Goal: Task Accomplishment & Management: Complete application form

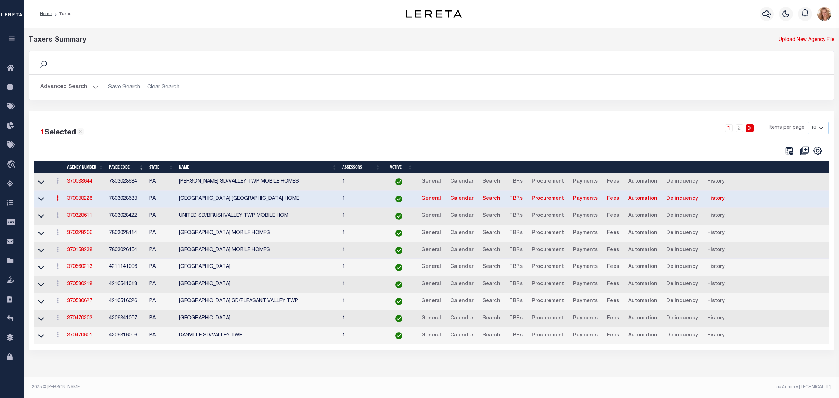
click at [71, 89] on button "Advanced Search" at bounding box center [69, 87] width 58 height 14
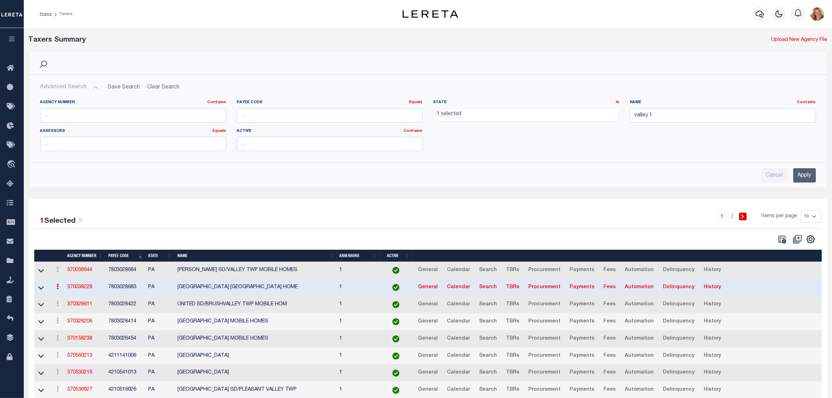
click at [559, 117] on ul "1 selected" at bounding box center [527, 113] width 186 height 9
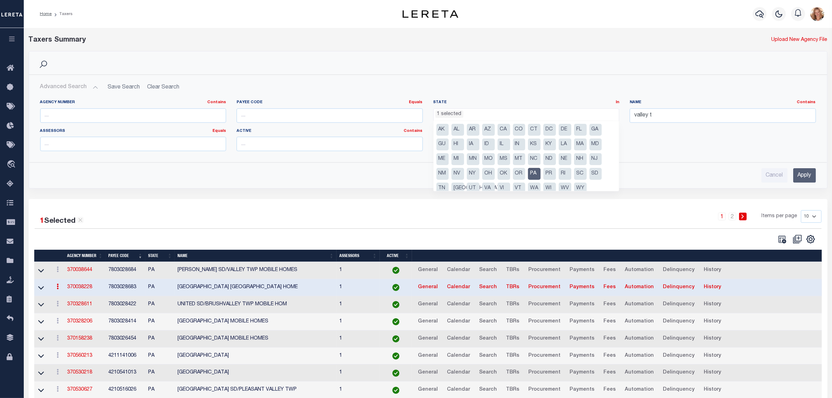
click at [537, 175] on li "PA" at bounding box center [534, 174] width 13 height 12
drag, startPoint x: 568, startPoint y: 131, endPoint x: 628, endPoint y: 111, distance: 62.7
click at [568, 130] on li "DE" at bounding box center [565, 130] width 13 height 12
select select "DE"
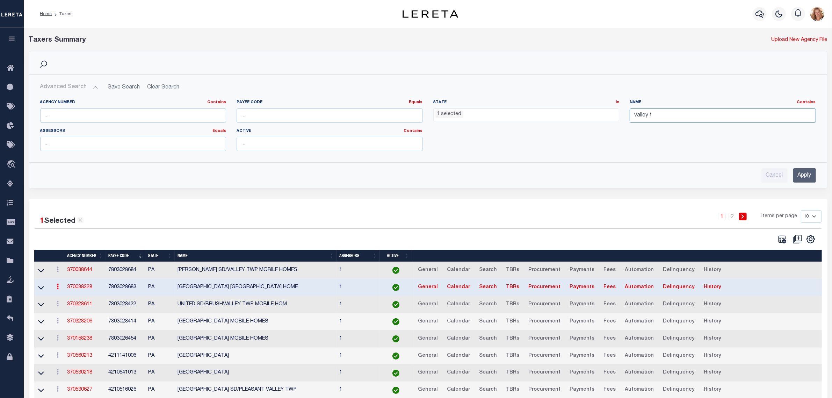
drag, startPoint x: 653, startPoint y: 116, endPoint x: 616, endPoint y: 123, distance: 38.1
click at [616, 123] on div "Agency Number Contains Contains Is Payee Code Equals Equals Is Not Equal To Is …" at bounding box center [428, 128] width 786 height 57
type input "millsboro"
click at [804, 179] on input "Apply" at bounding box center [804, 175] width 23 height 14
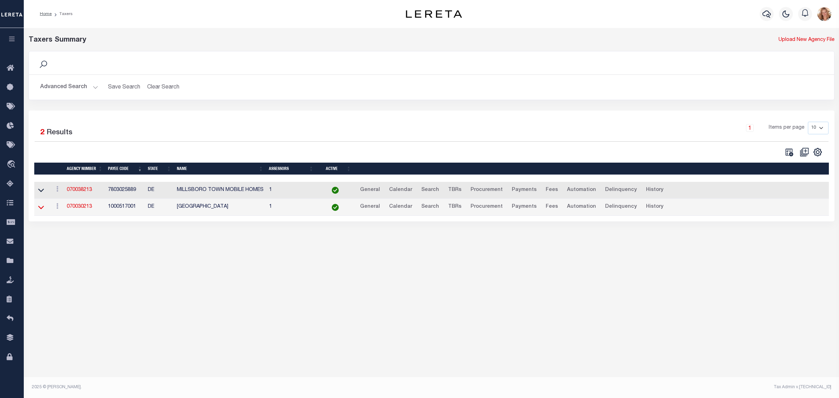
click at [38, 208] on icon at bounding box center [41, 206] width 6 height 7
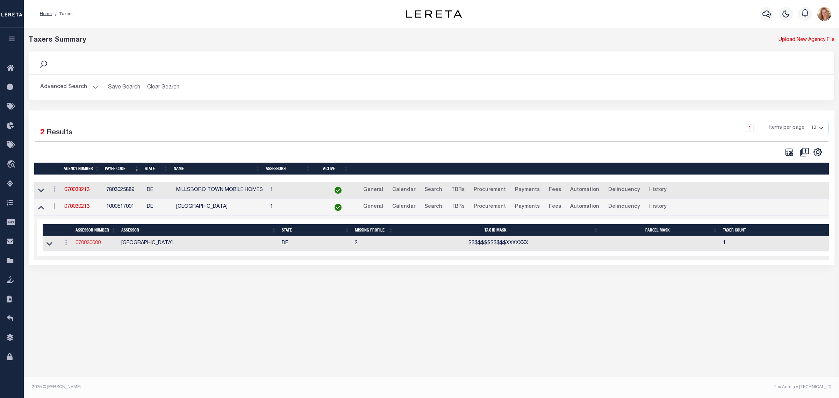
click at [86, 245] on link "070030000" at bounding box center [88, 242] width 25 height 5
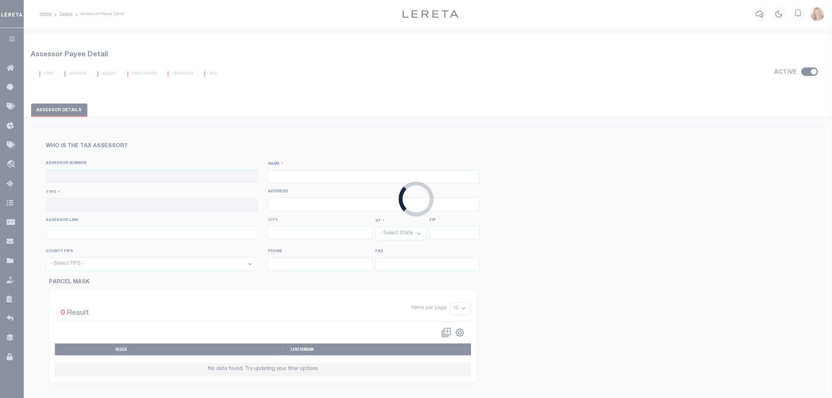
checkbox input "true"
type input "070030000"
type input "[GEOGRAPHIC_DATA]"
type input "00 - County"
type input "2 The Circle"
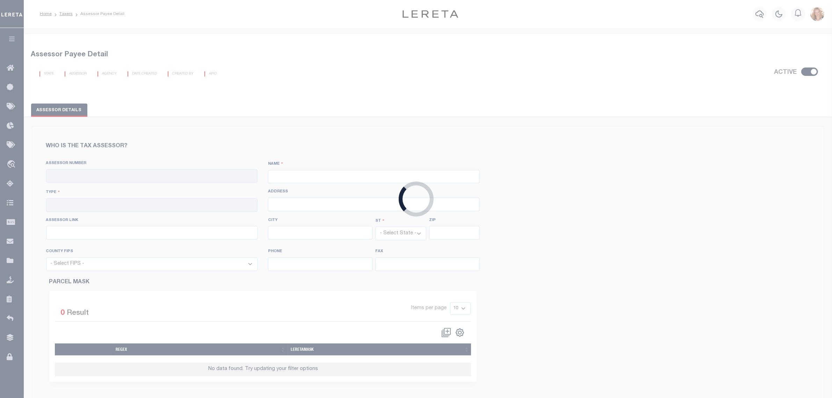
type input "[URL][DOMAIN_NAME]"
type input "[GEOGRAPHIC_DATA]"
select select "DE"
type input "19947"
select select "10005"
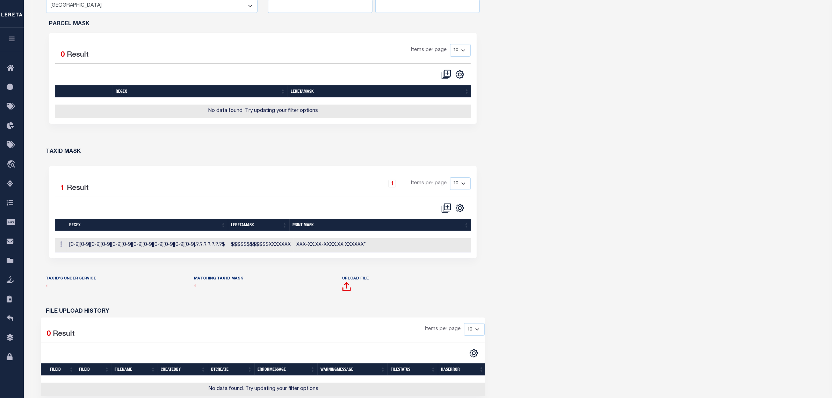
scroll to position [44, 0]
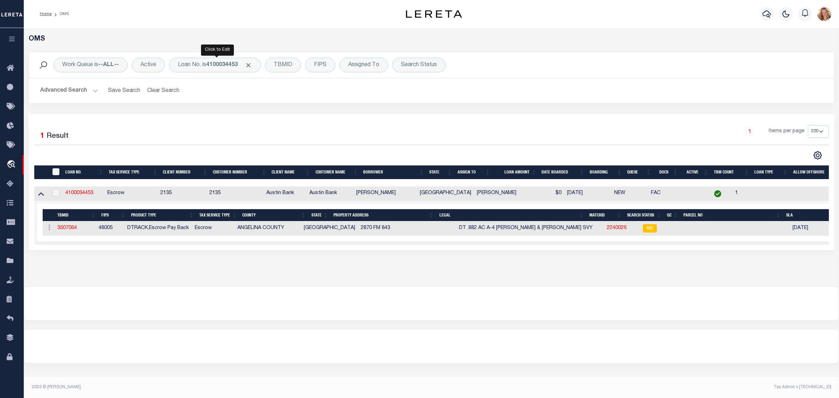
select select "200"
click at [231, 69] on div "Loan No. is 4100034453" at bounding box center [215, 65] width 92 height 15
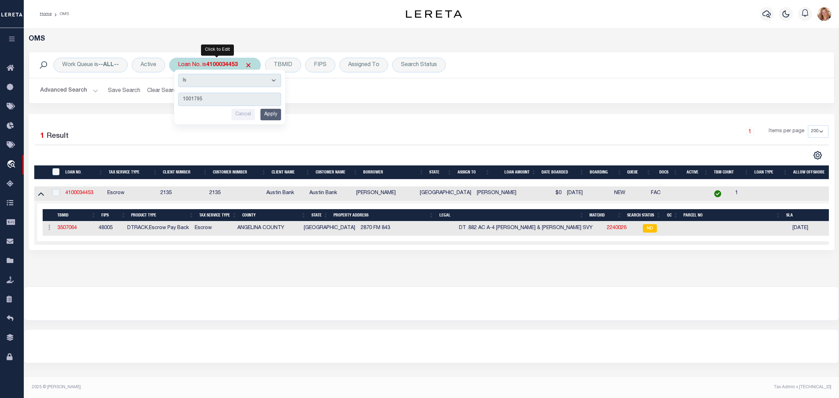
type input "10017952"
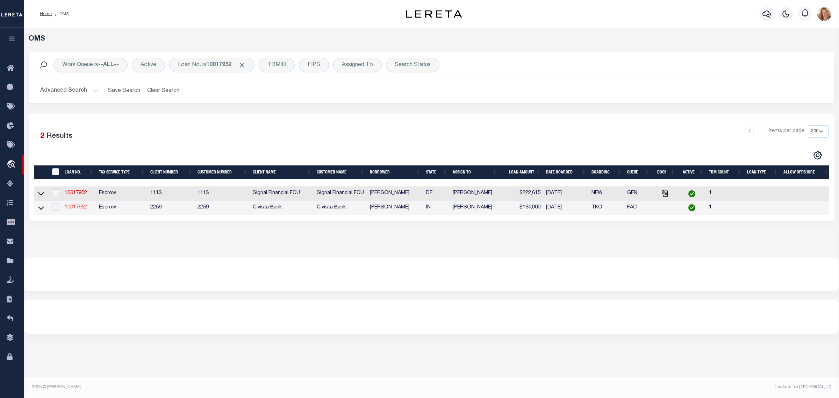
click at [79, 207] on link "10017952" at bounding box center [76, 207] width 22 height 5
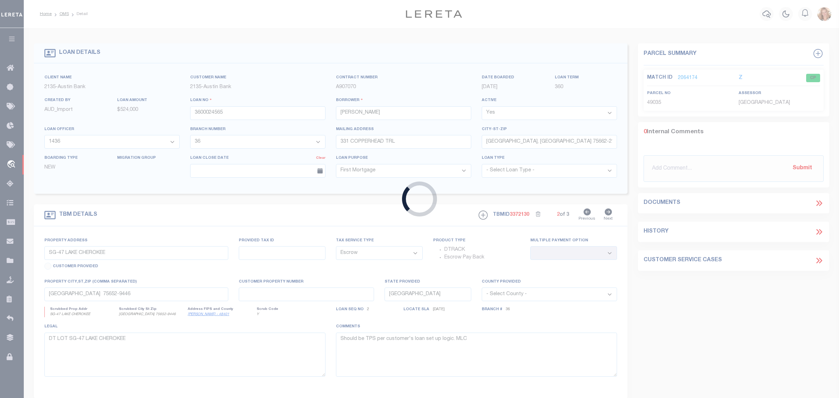
type input "10017952"
type input "Kenneth W Ayers"
select select
type input "6244 Woods Ridge Rd"
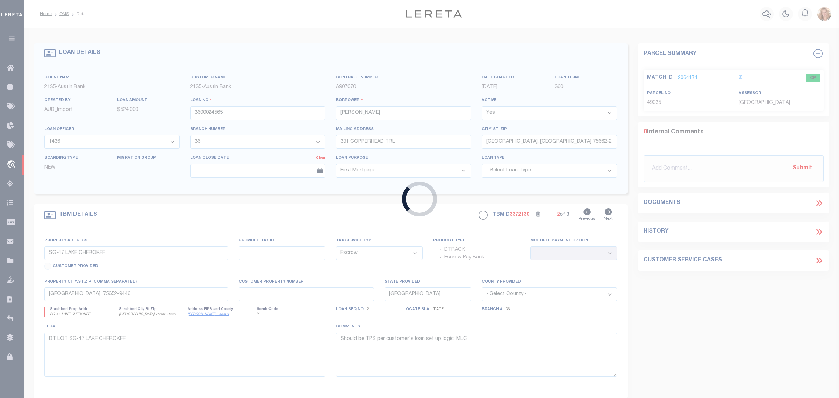
type input "Dillsboro IN 470180000"
select select
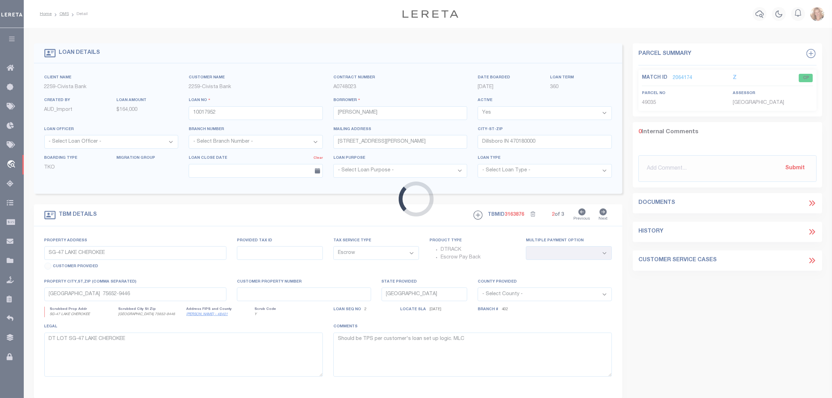
type input "6244 Woods Ridge Road"
type input "580234300001004005"
select select
type input "Dillsboro IN 470180000"
type input "R"
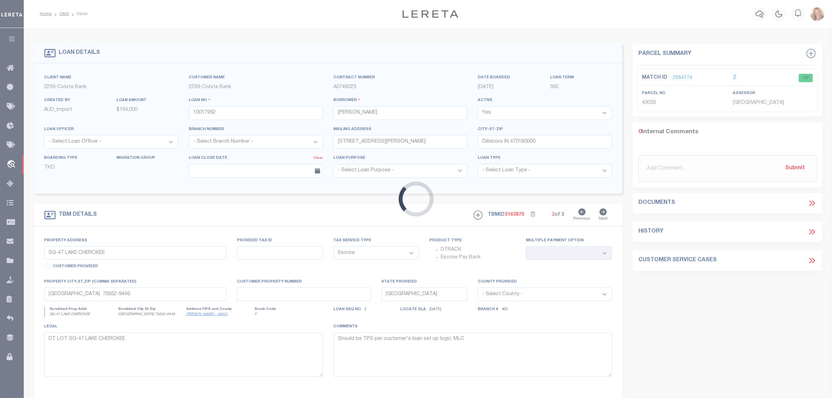
type input "IN"
select select
select select "20657"
select select "7640"
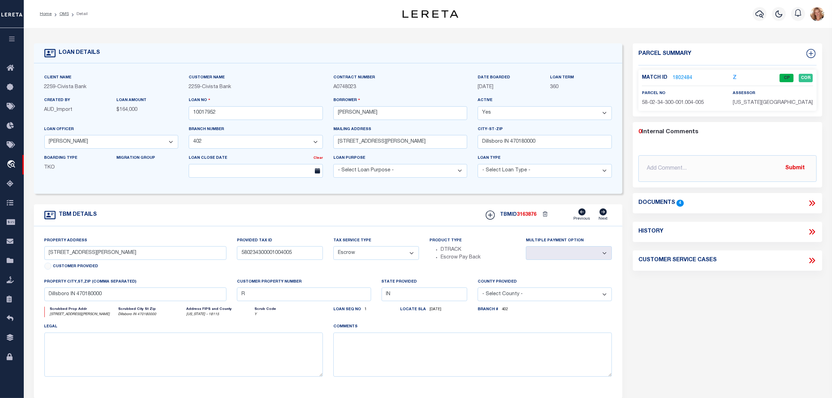
click at [680, 76] on link "1802484" at bounding box center [683, 77] width 20 height 7
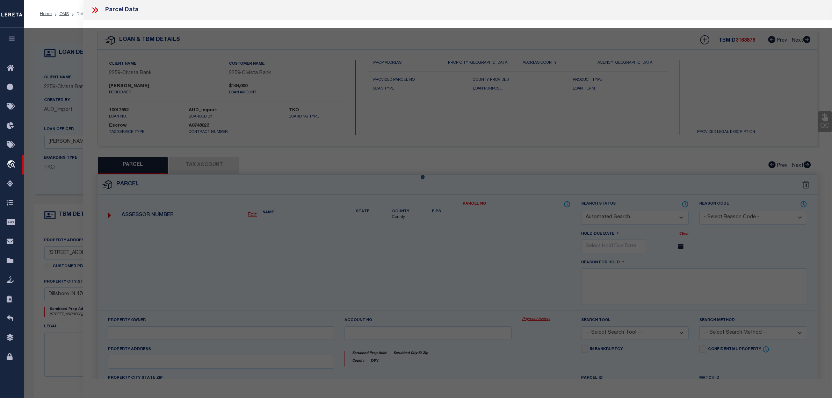
checkbox input "false"
select select "CP"
type input "Ayers, Kenneth W. & Norma Lee"
select select
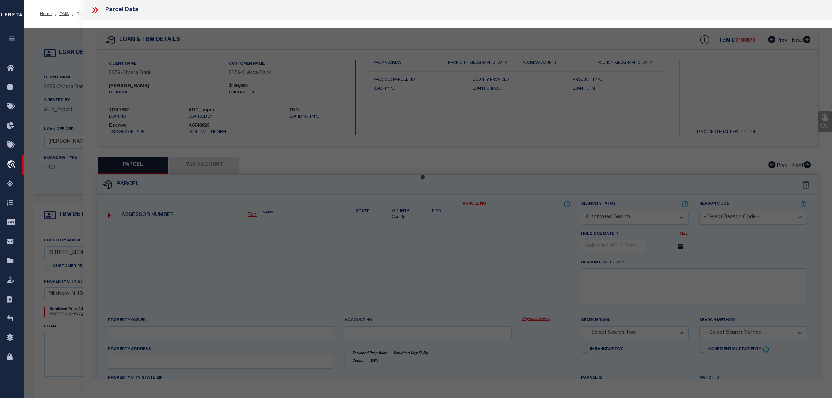
type input "6244 Woods Ridge Road"
checkbox input "false"
type input "Dillsboro IN 470180000"
type textarea "PT SW 1/4 34-4-2 8.7613 AC The Views of Woods Ridge Tract 4"
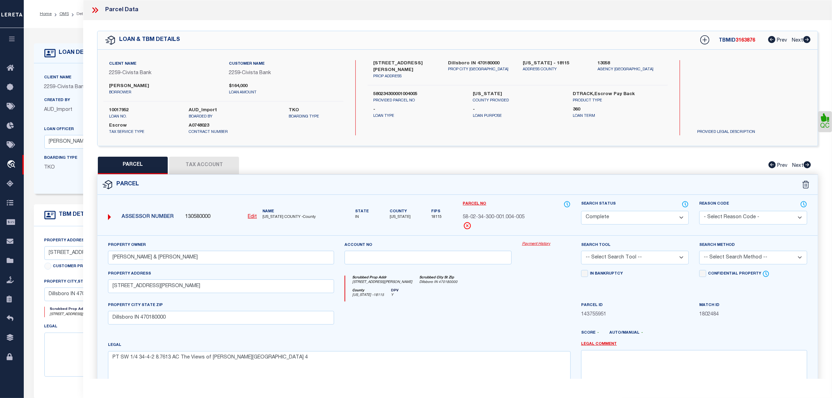
drag, startPoint x: 72, startPoint y: 199, endPoint x: 72, endPoint y: 186, distance: 13.6
click at [72, 199] on form "LOAN DETAILS Client Name 2259 - Civista Bank -" at bounding box center [328, 234] width 589 height 382
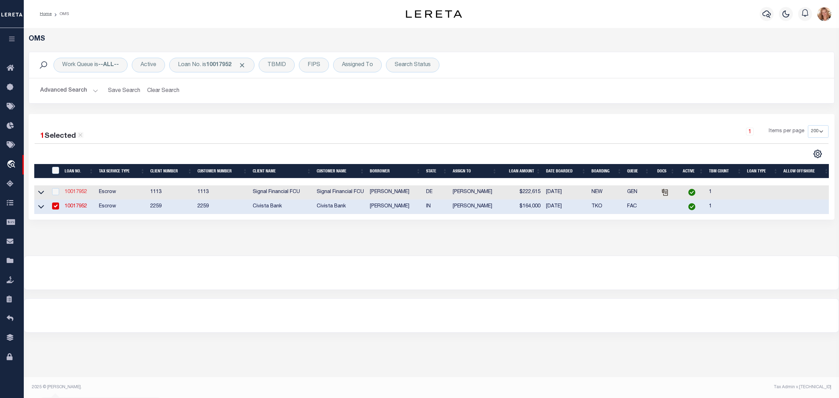
click at [77, 194] on link "10017952" at bounding box center [76, 191] width 22 height 5
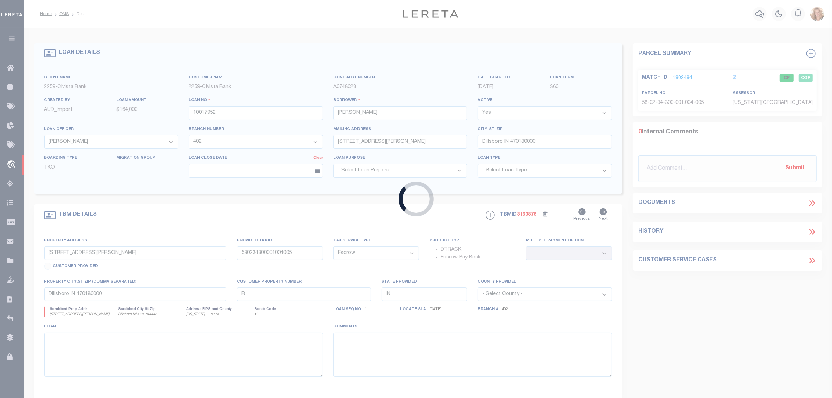
type input "Jeffrey Stevenson"
select select
select select "10"
select select "2140"
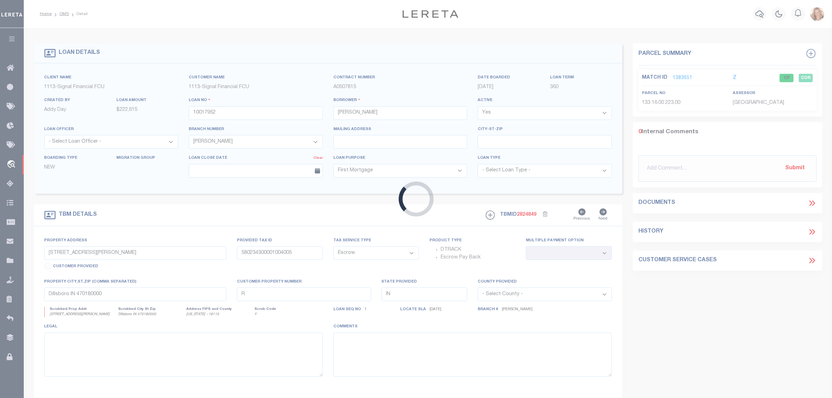
type input "103 Millers Run"
type input "1-33 16.00 223.00"
select select
type input "Millsboro DE 19966"
type input "10017952"
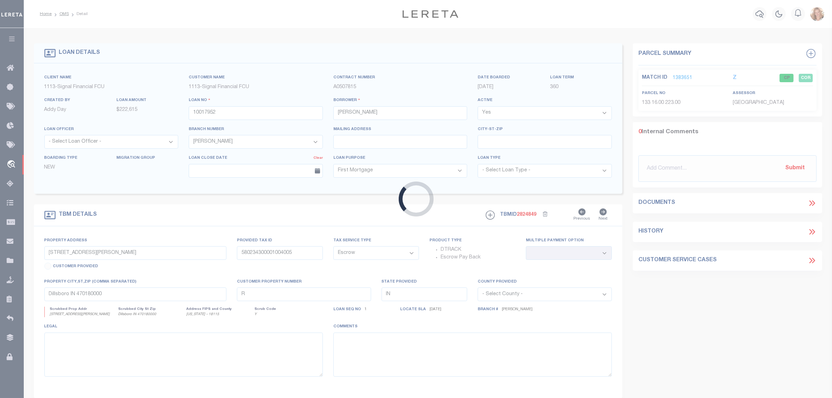
type input "DE"
select select "[GEOGRAPHIC_DATA]"
type textarea "LOT 24, MILL LANDING"
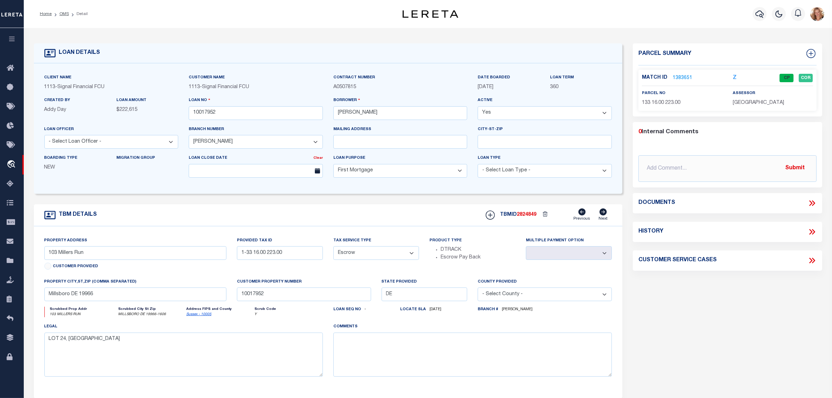
click at [677, 76] on link "1383651" at bounding box center [683, 77] width 20 height 7
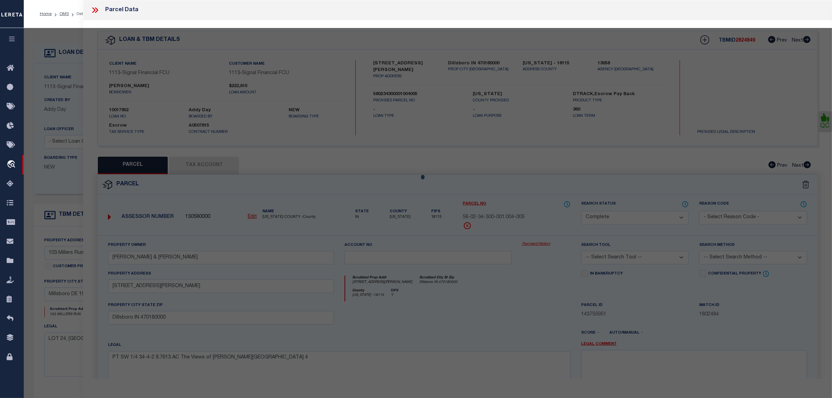
select select "AS"
checkbox input "false"
select select "CP"
type input "STEVENSON JEFFREY LYNN"
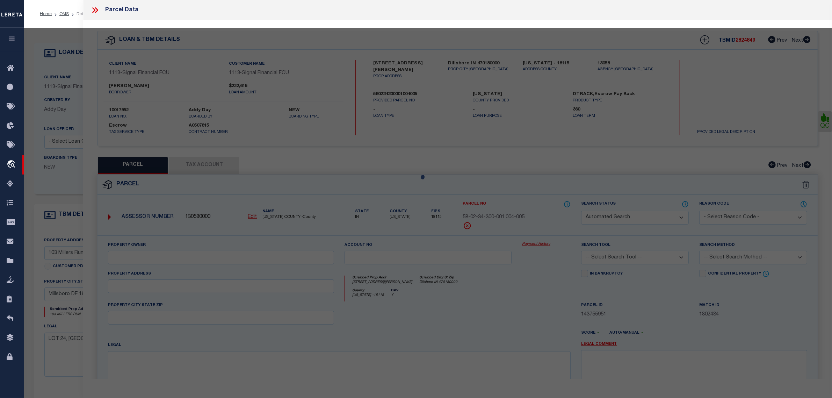
select select "AGF"
select select "ADD"
type input "103 Millers Run"
type input "MILLSBORO DE 19966"
type textarea "MILL LANDING LOT 24"
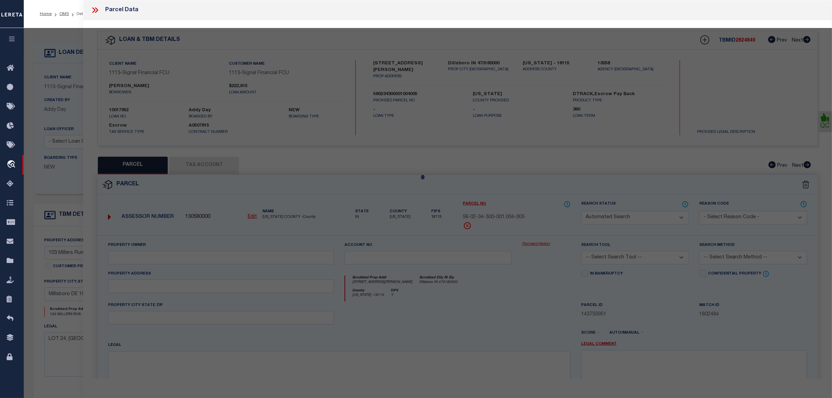
type textarea "09/29/20025pk Millsboro Town activate to process payment. Millsboro Town not ne…"
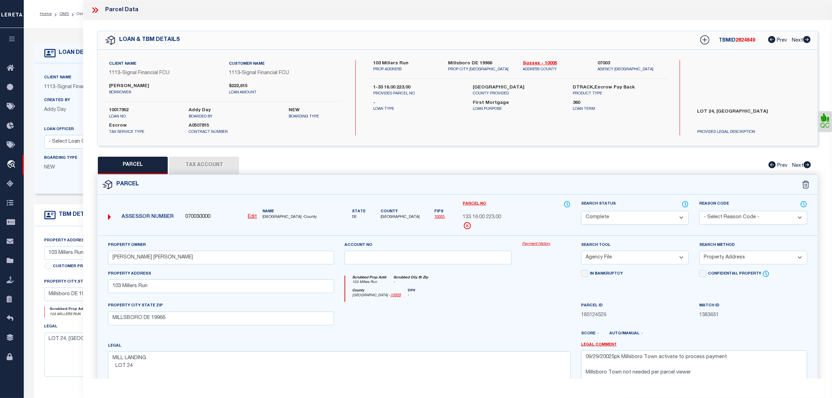
click at [191, 161] on button "Tax Account" at bounding box center [204, 165] width 70 height 17
select select "100"
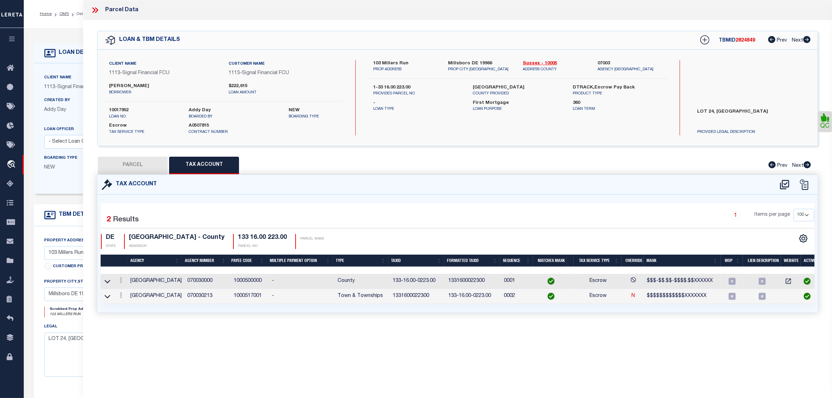
click at [66, 198] on form "LOAN DETAILS Client Name 1113 - Customer Name" at bounding box center [328, 234] width 589 height 382
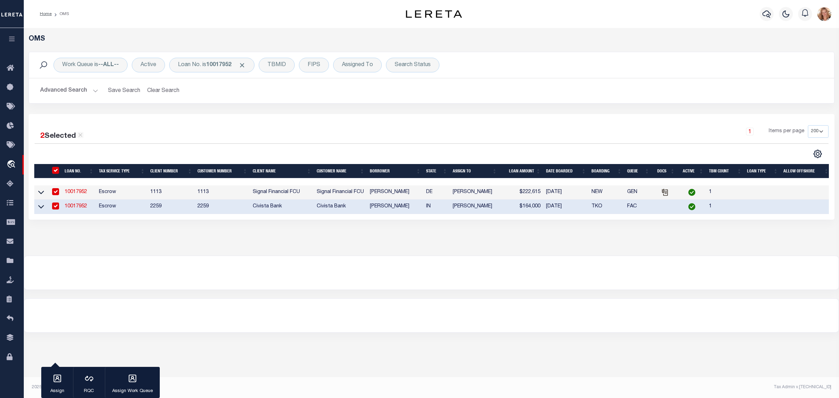
click at [149, 16] on div "Home OMS" at bounding box center [200, 14] width 333 height 15
click at [380, 303] on div "OMS Work Queue is --ALL-- Active Loan No. is 10017952 TBMID FIPS Assigned To Se…" at bounding box center [431, 180] width 815 height 304
